Goal: Information Seeking & Learning: Learn about a topic

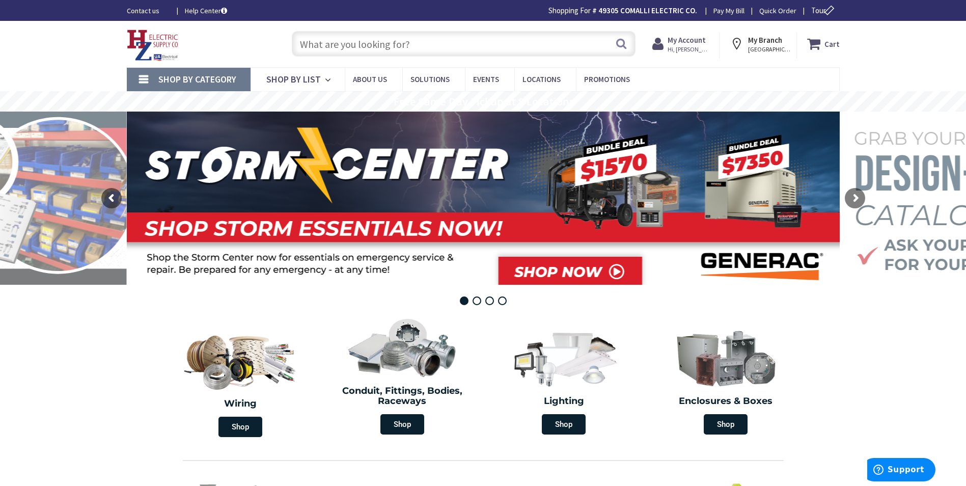
click at [322, 45] on input "text" at bounding box center [464, 43] width 344 height 25
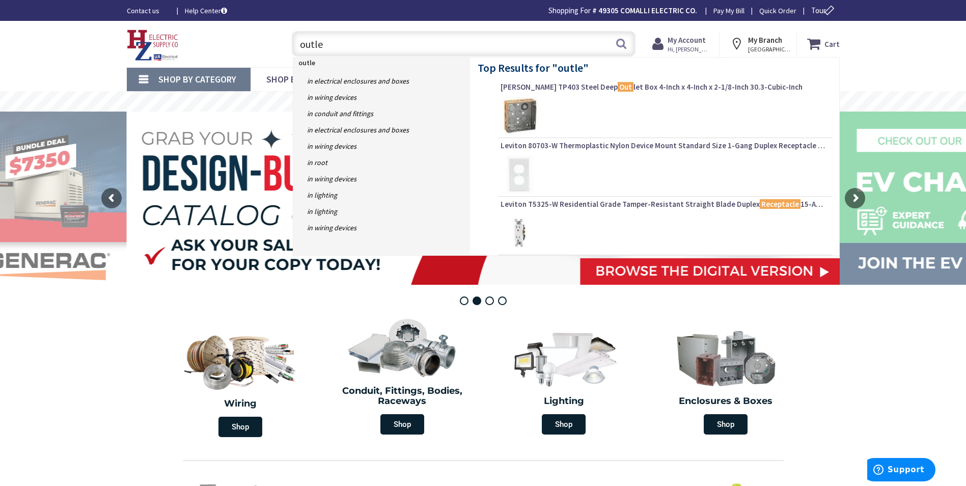
type input "outlet"
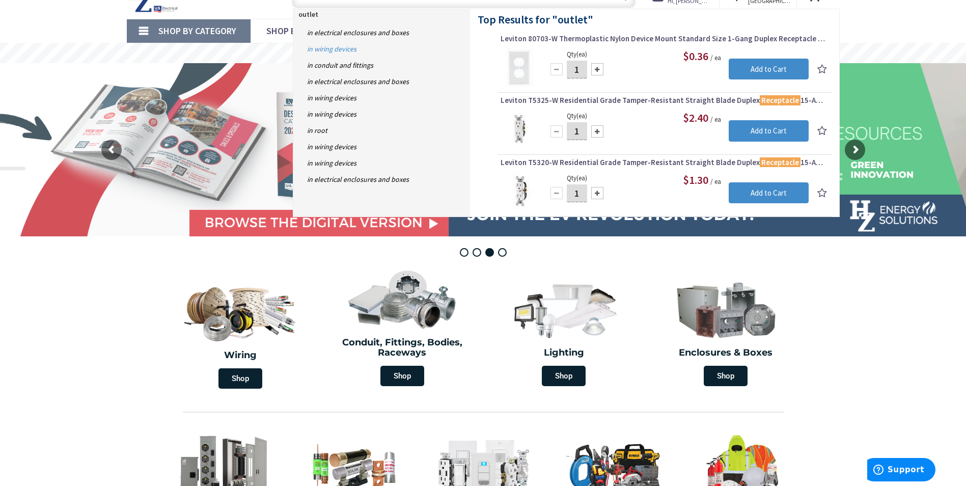
scroll to position [51, 0]
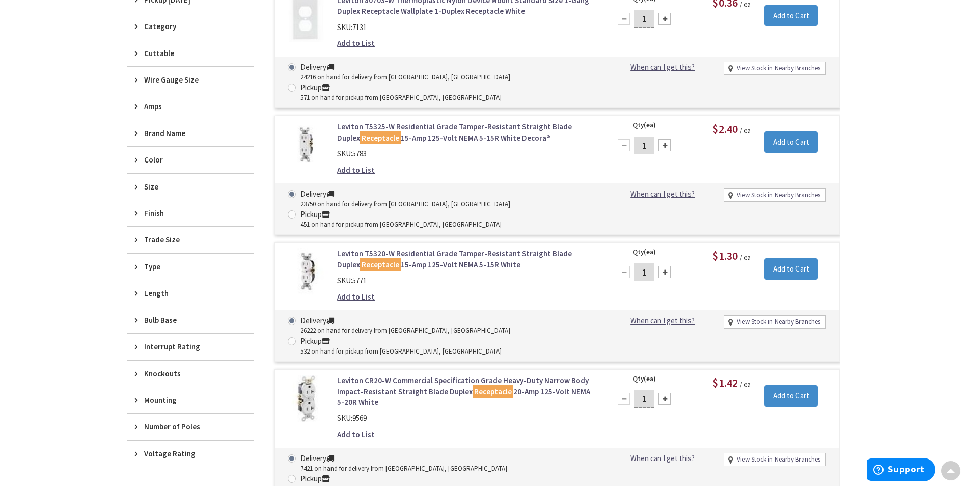
scroll to position [358, 0]
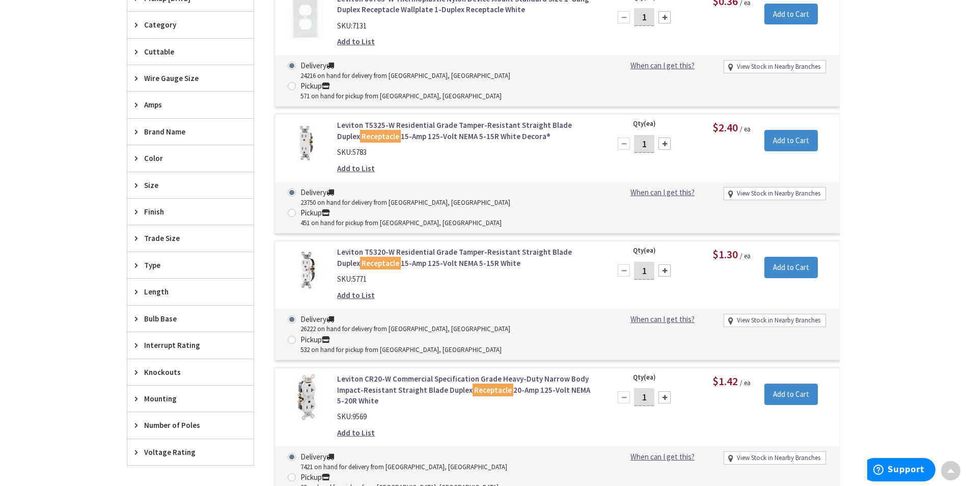
click at [419, 246] on link "Leviton T5320-W Residential Grade Tamper-Resistant Straight Blade Duplex Recept…" at bounding box center [466, 257] width 259 height 22
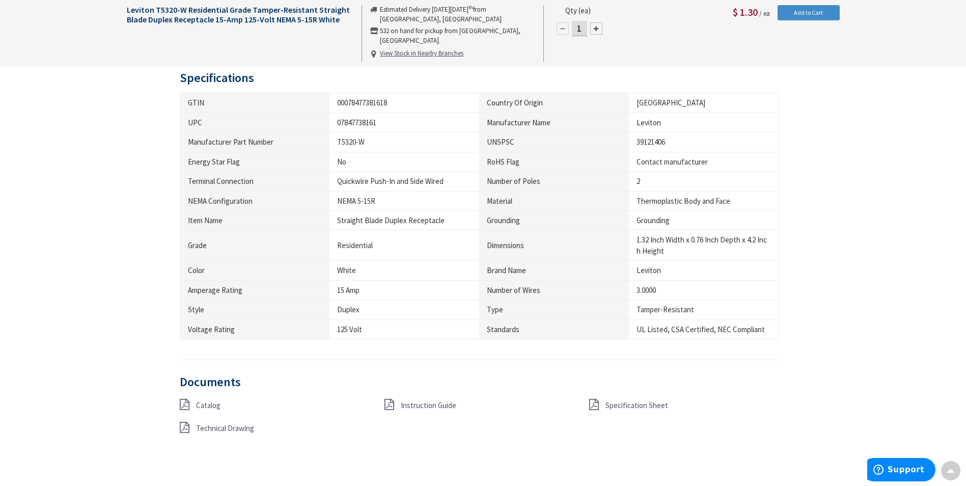
scroll to position [664, 0]
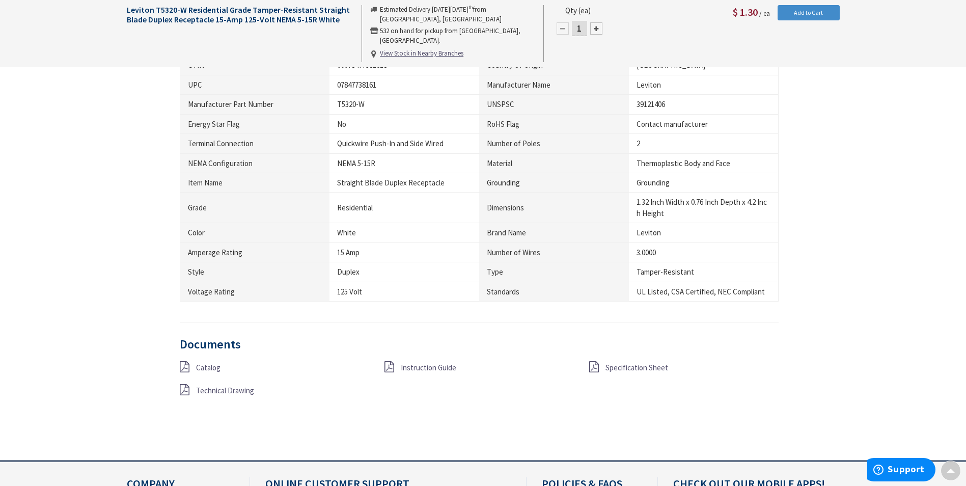
click at [638, 367] on span "Specification Sheet" at bounding box center [637, 368] width 63 height 10
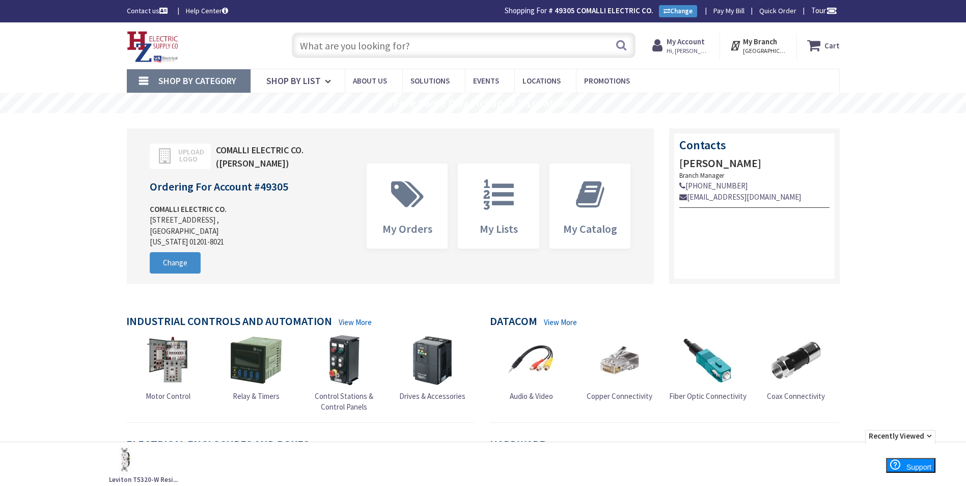
click at [338, 48] on input "text" at bounding box center [464, 45] width 344 height 25
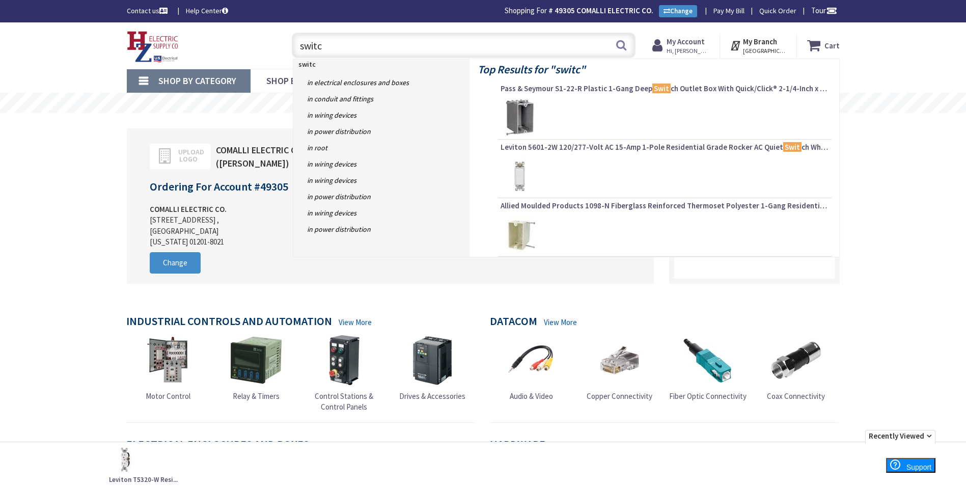
type input "switch"
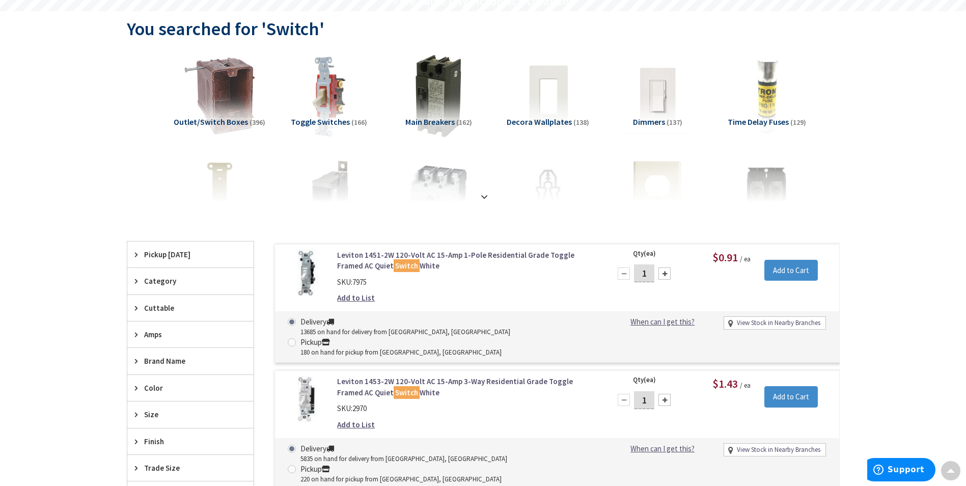
scroll to position [103, 0]
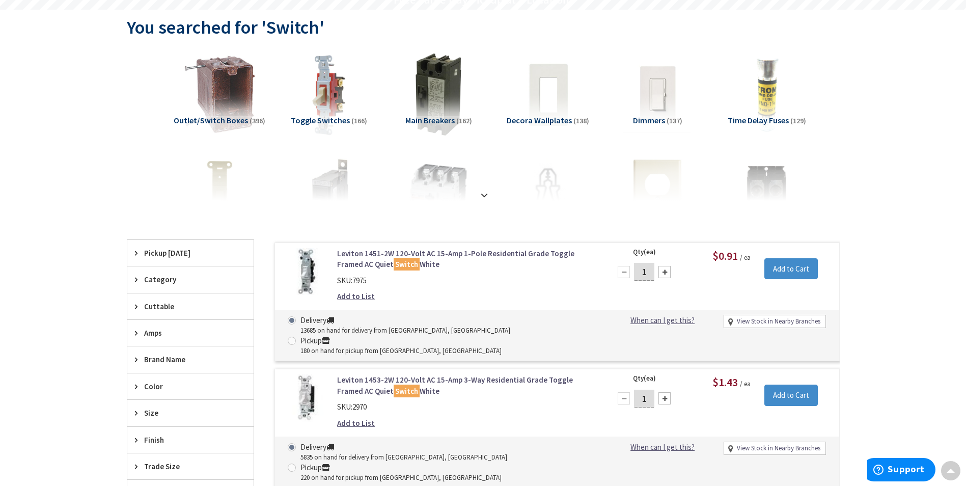
click at [444, 252] on link "Leviton 1451-2W 120-Volt AC 15-Amp 1-Pole Residential Grade Toggle Framed AC Qu…" at bounding box center [466, 259] width 259 height 22
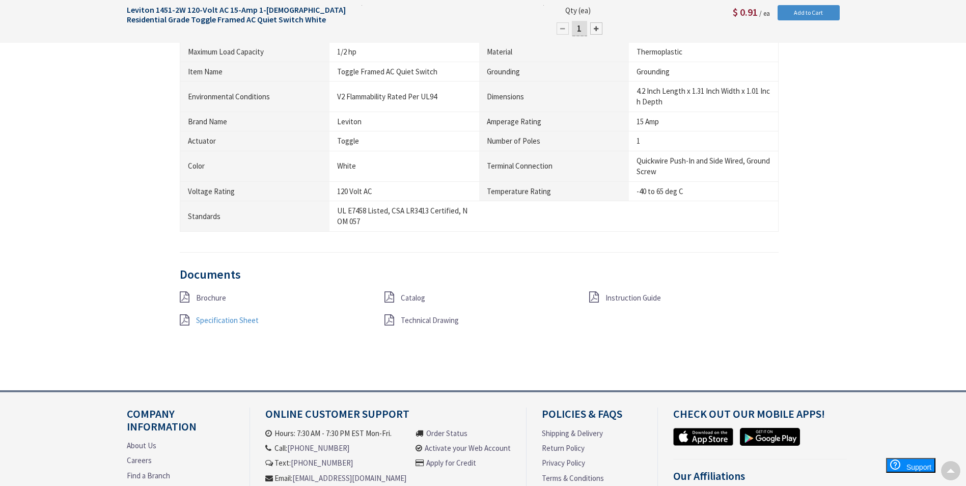
scroll to position [765, 0]
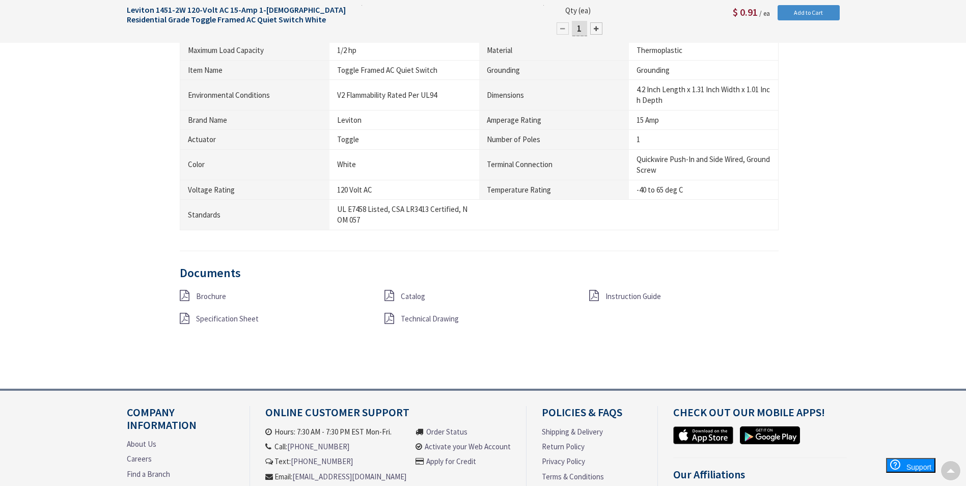
click at [204, 316] on span "Specification Sheet" at bounding box center [227, 319] width 63 height 10
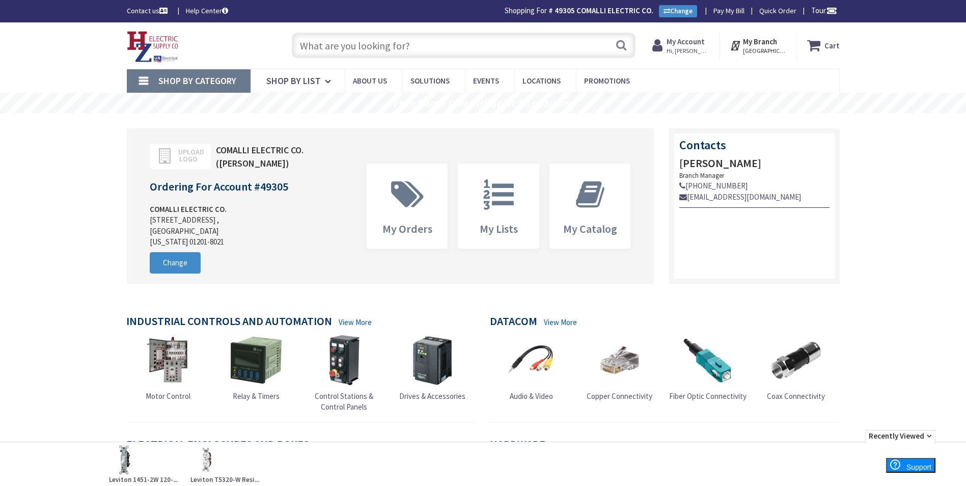
click at [345, 43] on input "text" at bounding box center [464, 45] width 344 height 25
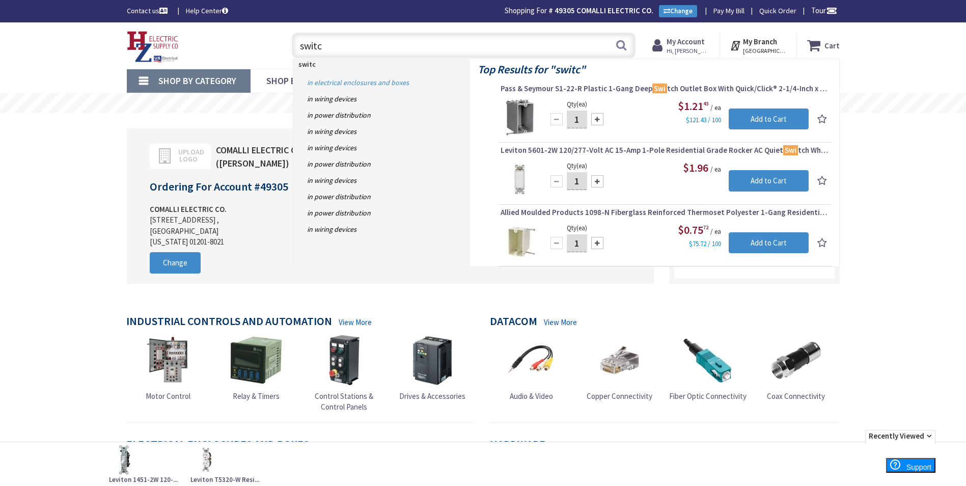
type input "switch"
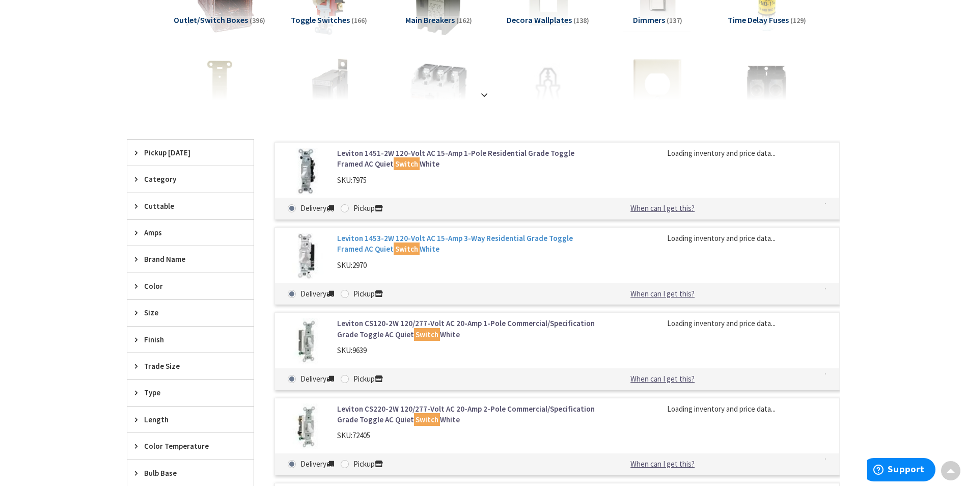
scroll to position [205, 0]
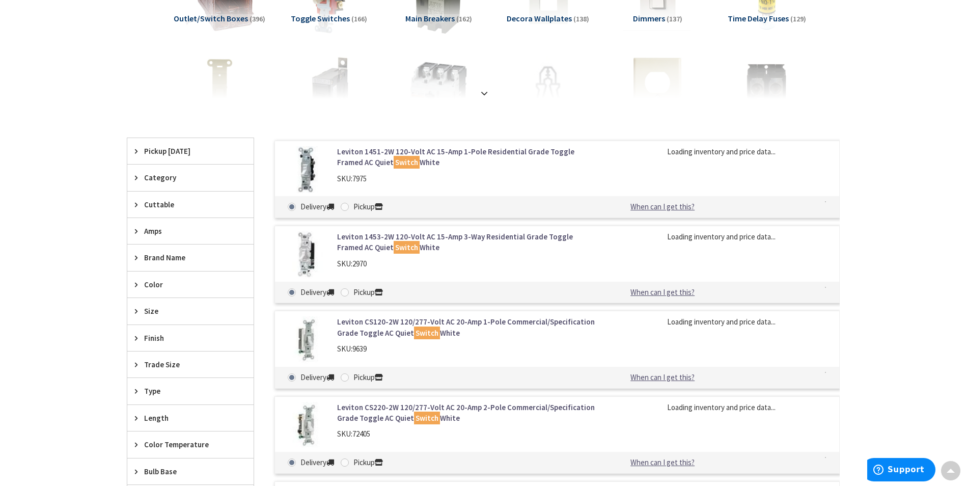
click at [421, 236] on link "Leviton 1453-2W 120-Volt AC 15-Amp 3-Way Residential Grade Toggle Framed AC Qui…" at bounding box center [466, 242] width 259 height 22
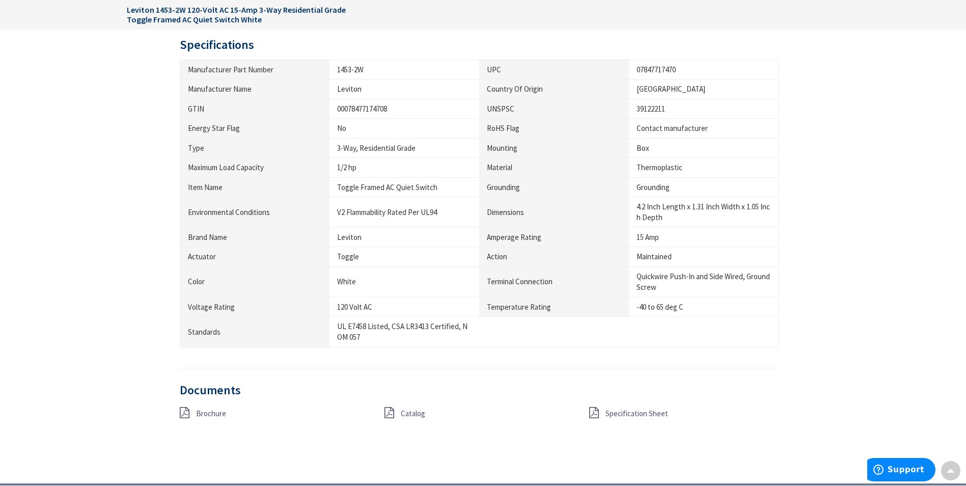
scroll to position [662, 0]
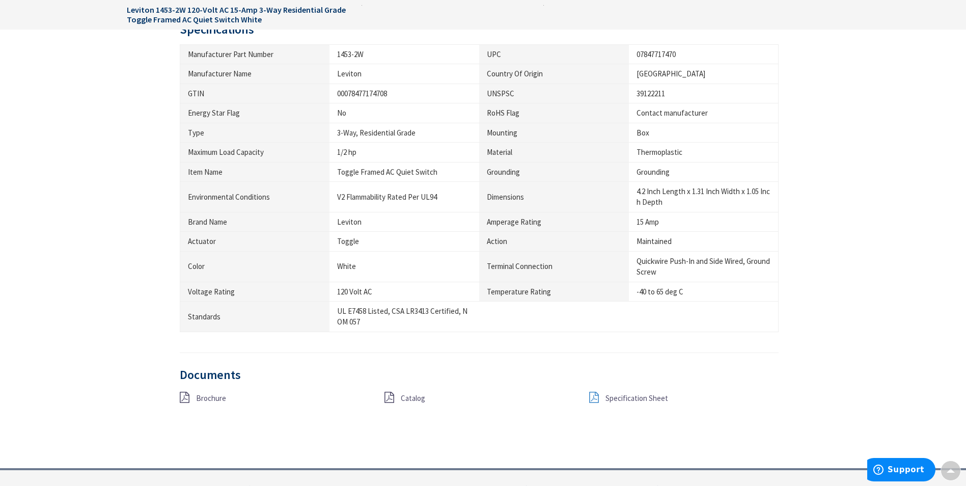
click at [595, 393] on div "Documents Brochure Catalog Specification Sheet" at bounding box center [479, 399] width 599 height 62
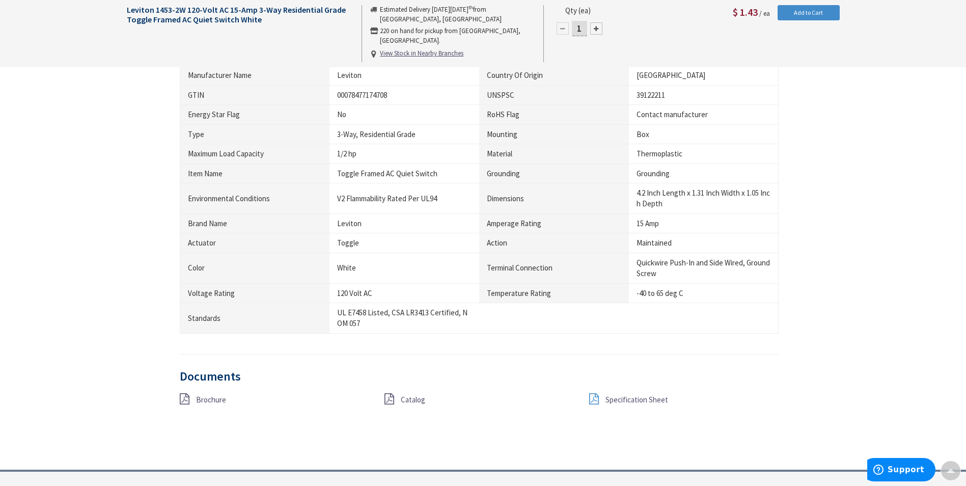
scroll to position [664, 0]
click at [594, 399] on icon at bounding box center [594, 397] width 10 height 11
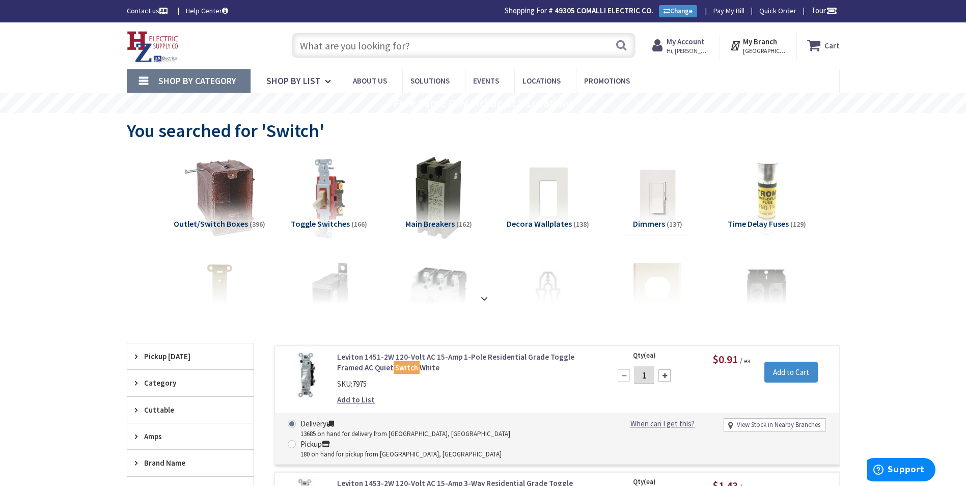
drag, startPoint x: 349, startPoint y: 42, endPoint x: 350, endPoint y: 49, distance: 7.1
click at [349, 43] on input "text" at bounding box center [464, 45] width 344 height 25
